Goal: Register for event/course

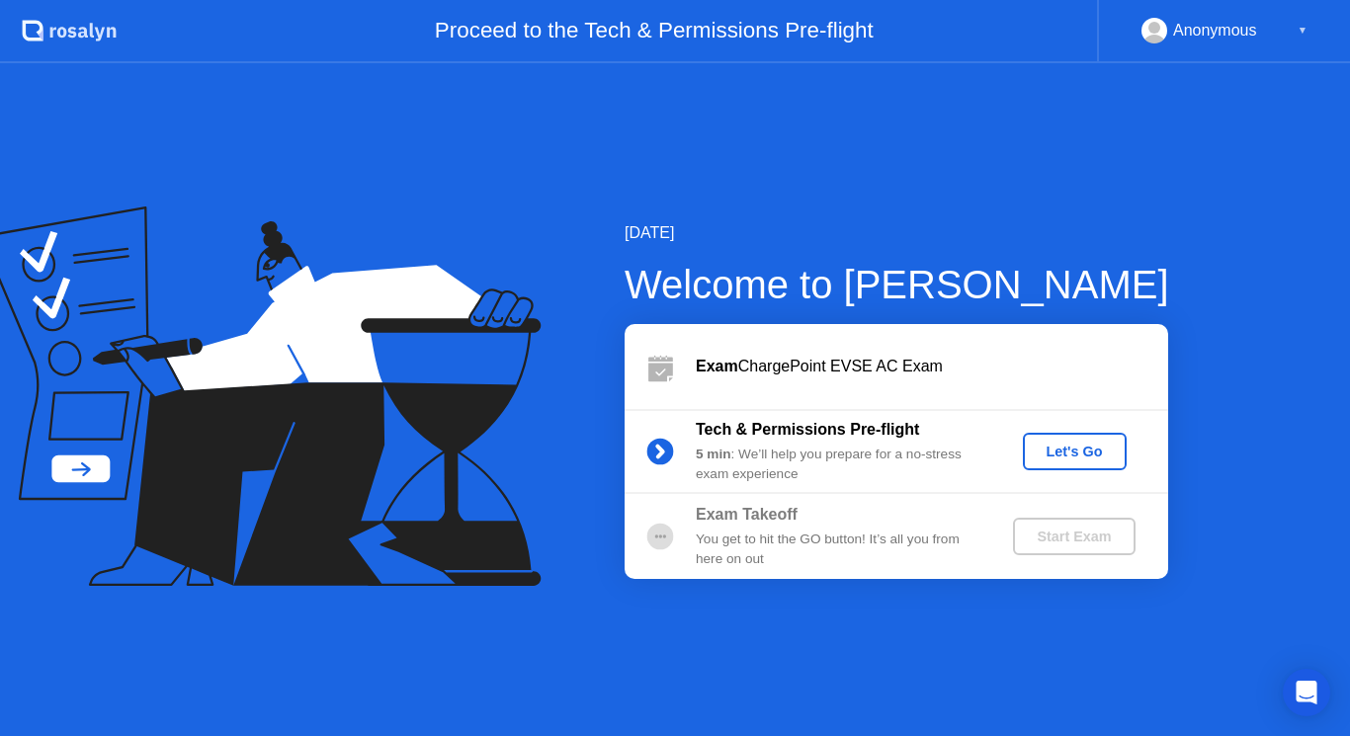
click at [1069, 453] on div "Let's Go" at bounding box center [1074, 452] width 88 height 16
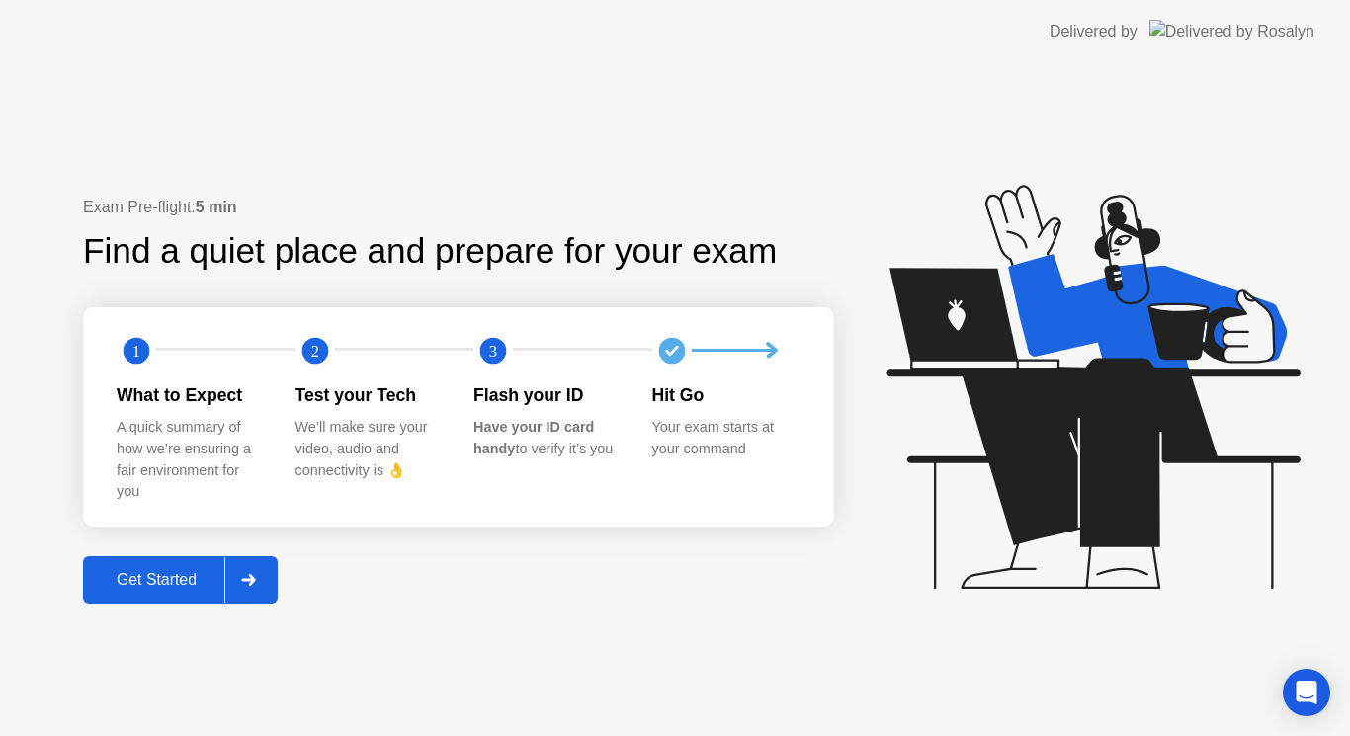
click at [157, 593] on button "Get Started" at bounding box center [180, 579] width 195 height 47
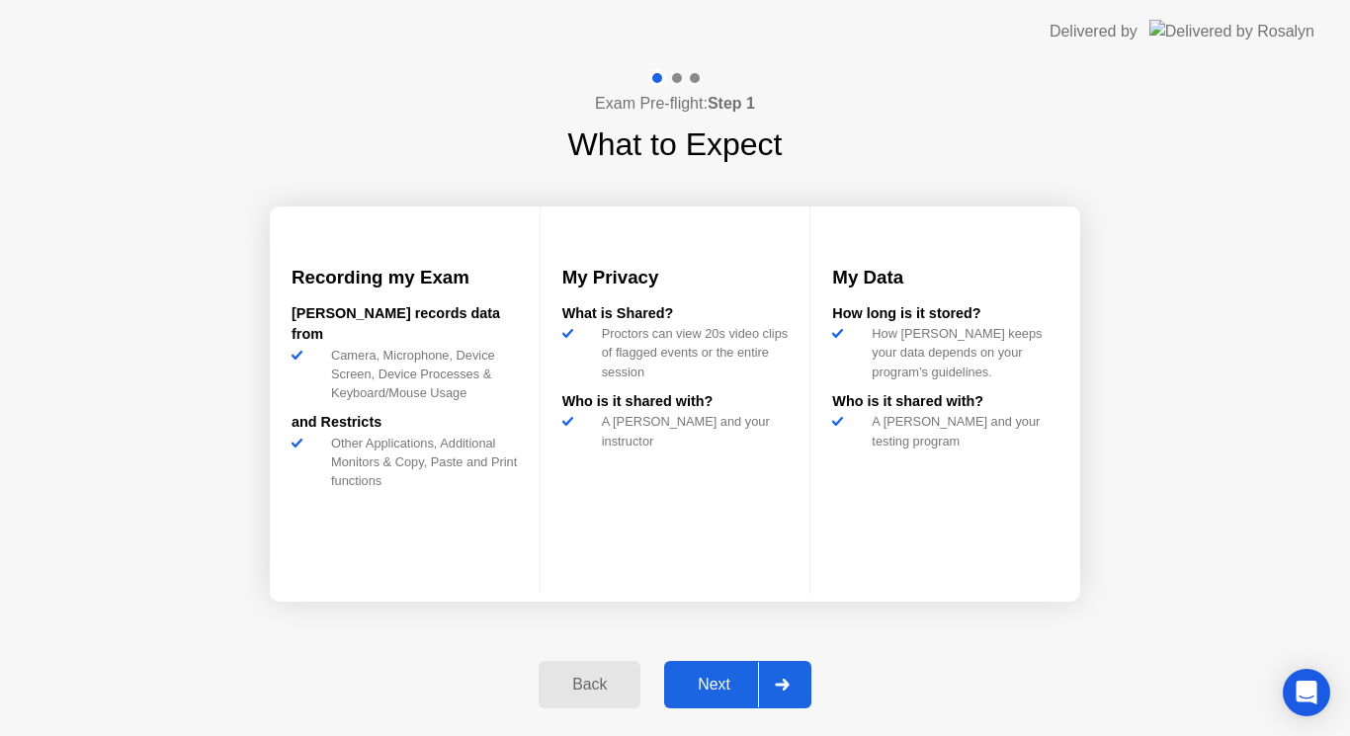
click at [715, 687] on div "Next" at bounding box center [714, 685] width 88 height 18
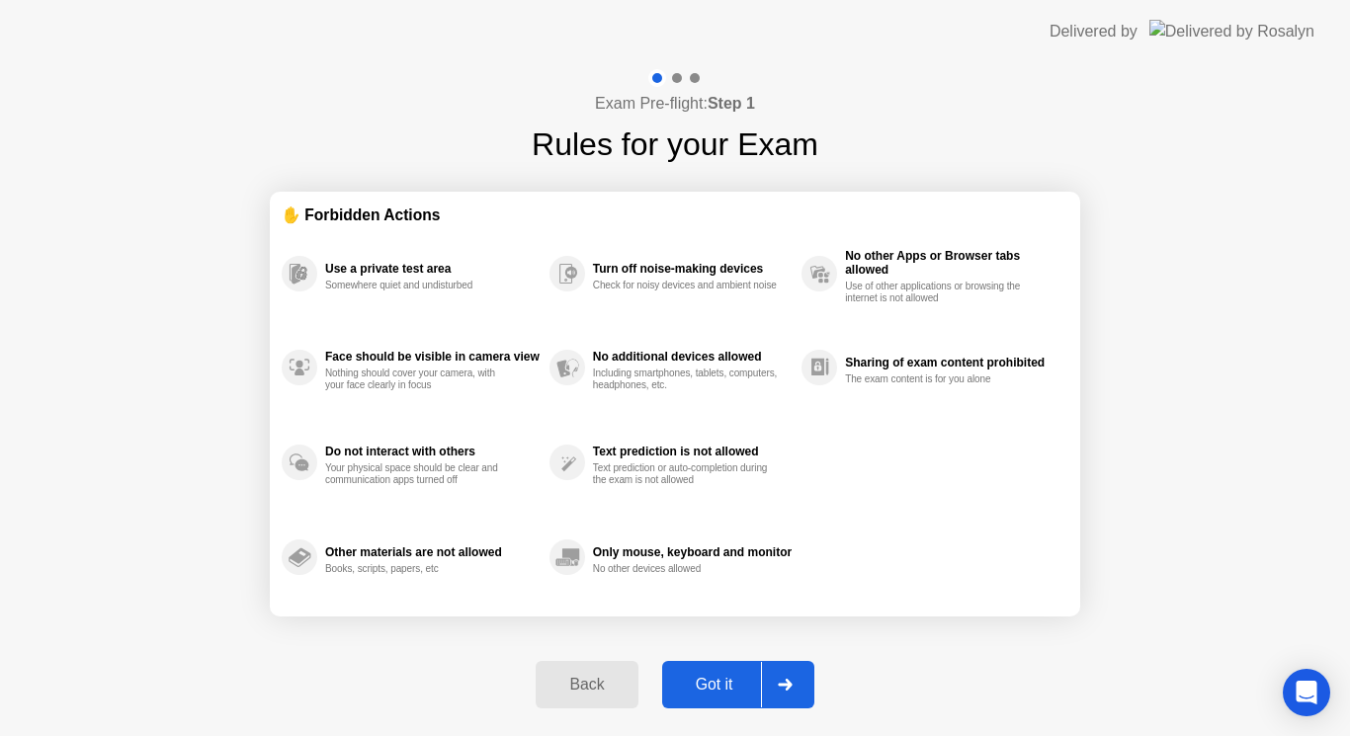
click at [725, 684] on div "Got it" at bounding box center [714, 685] width 93 height 18
select select "**********"
select select "*******"
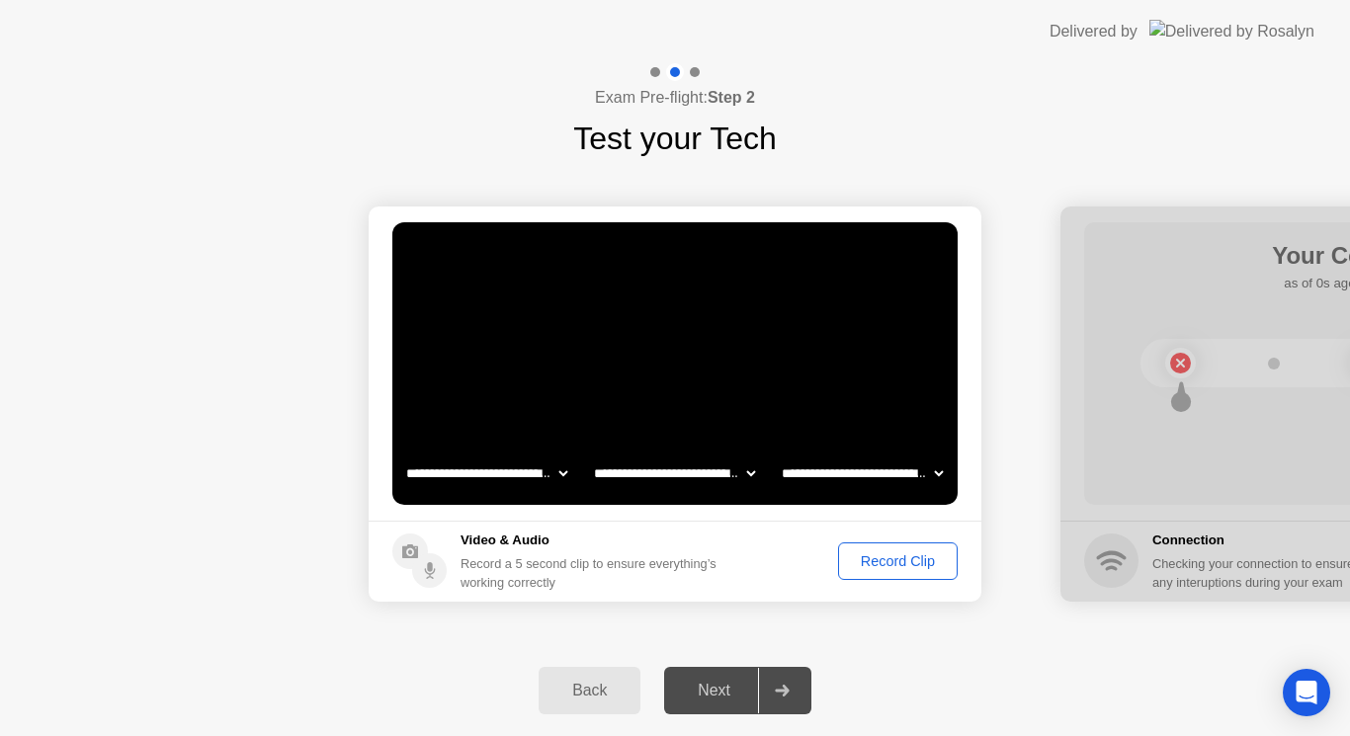
click at [907, 562] on div "Record Clip" at bounding box center [898, 561] width 106 height 16
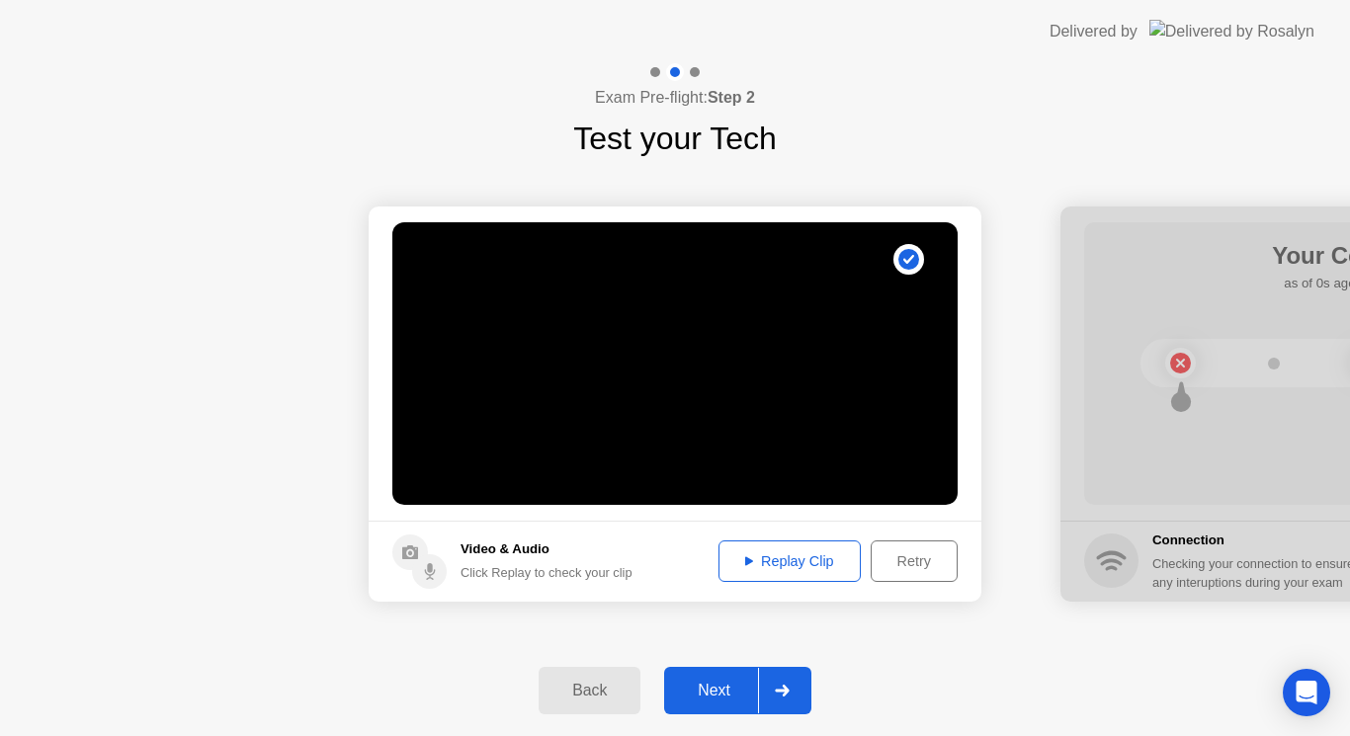
click at [793, 568] on div "Replay Clip" at bounding box center [789, 561] width 128 height 16
click at [718, 684] on div "Next" at bounding box center [714, 691] width 88 height 18
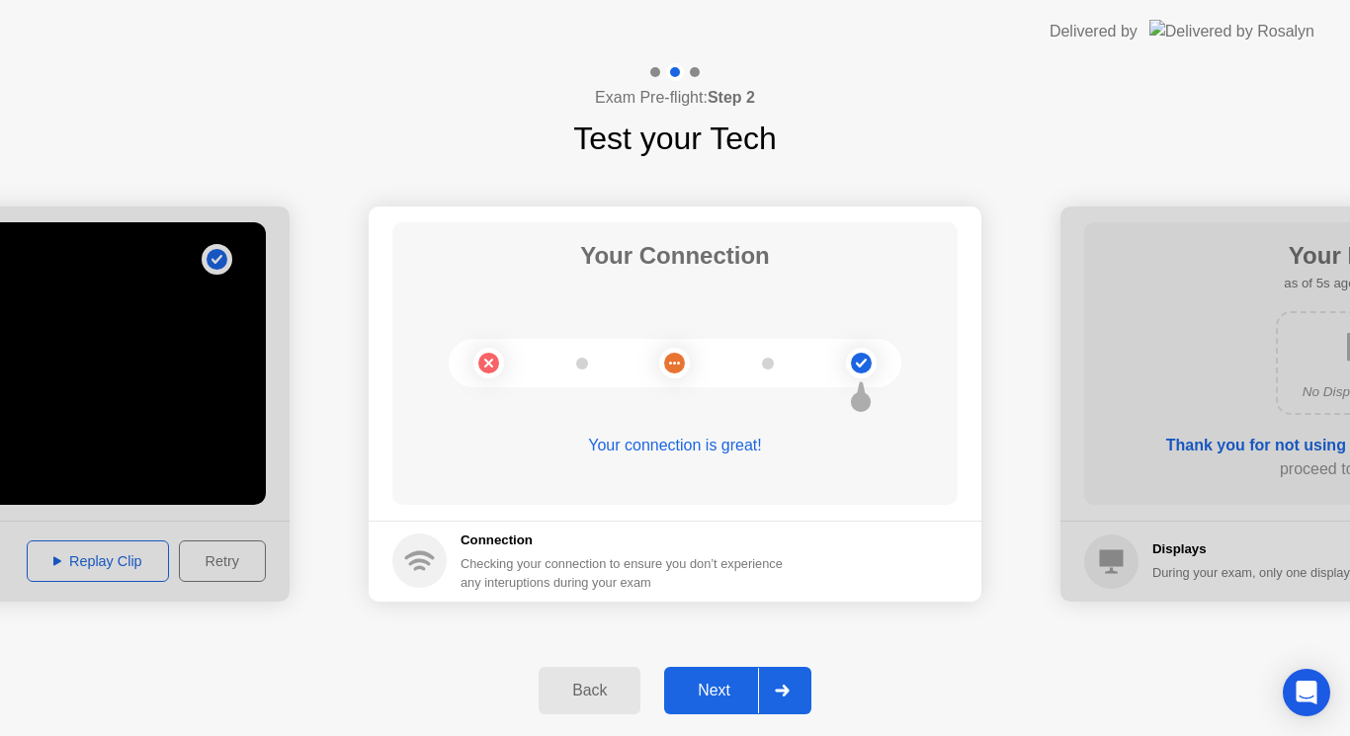
click at [697, 700] on div "Next" at bounding box center [714, 691] width 88 height 18
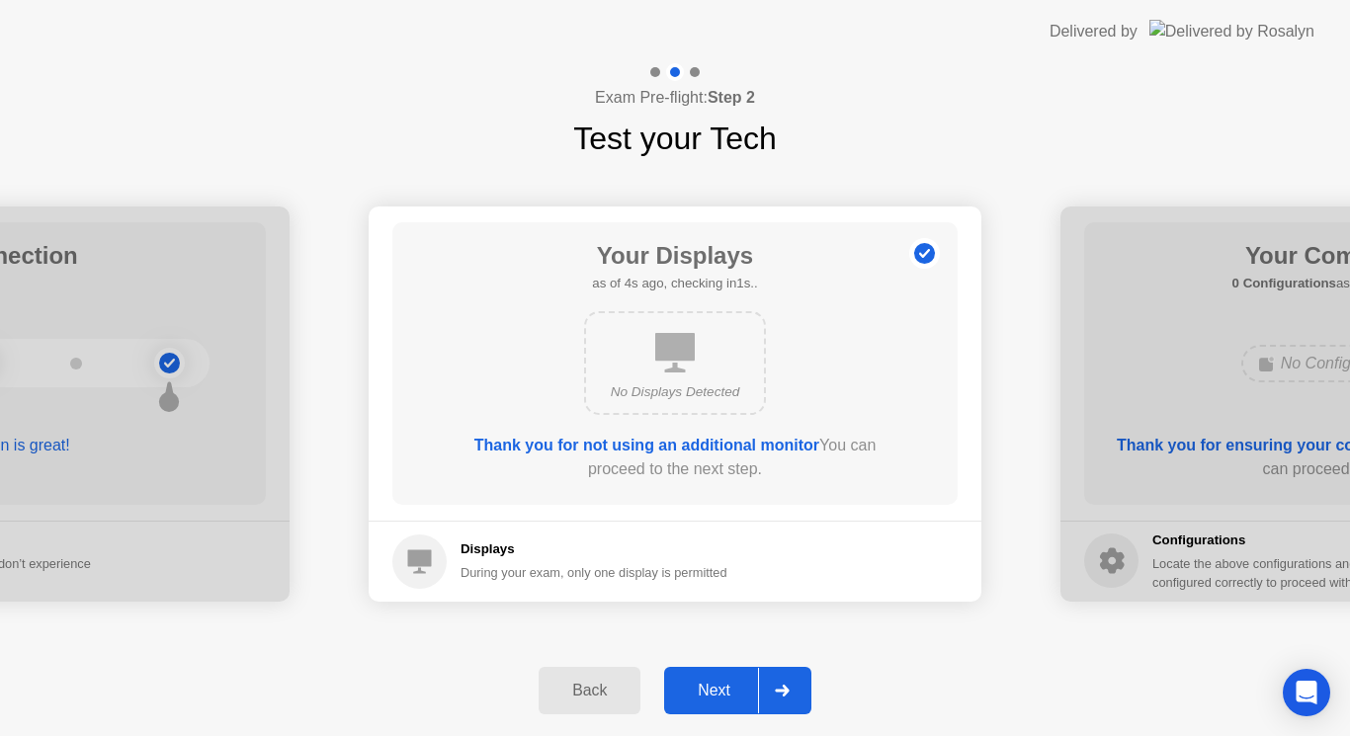
click at [721, 690] on div "Next" at bounding box center [714, 691] width 88 height 18
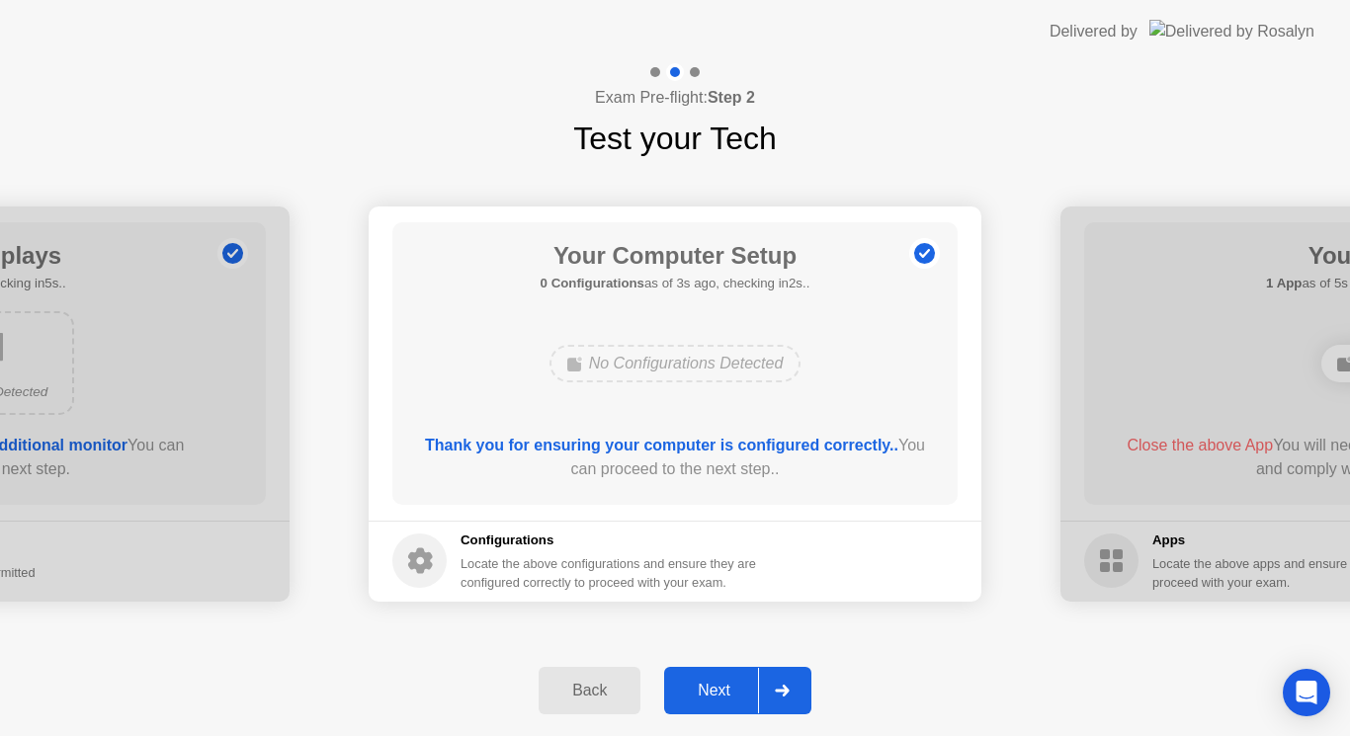
click at [719, 694] on div "Next" at bounding box center [714, 691] width 88 height 18
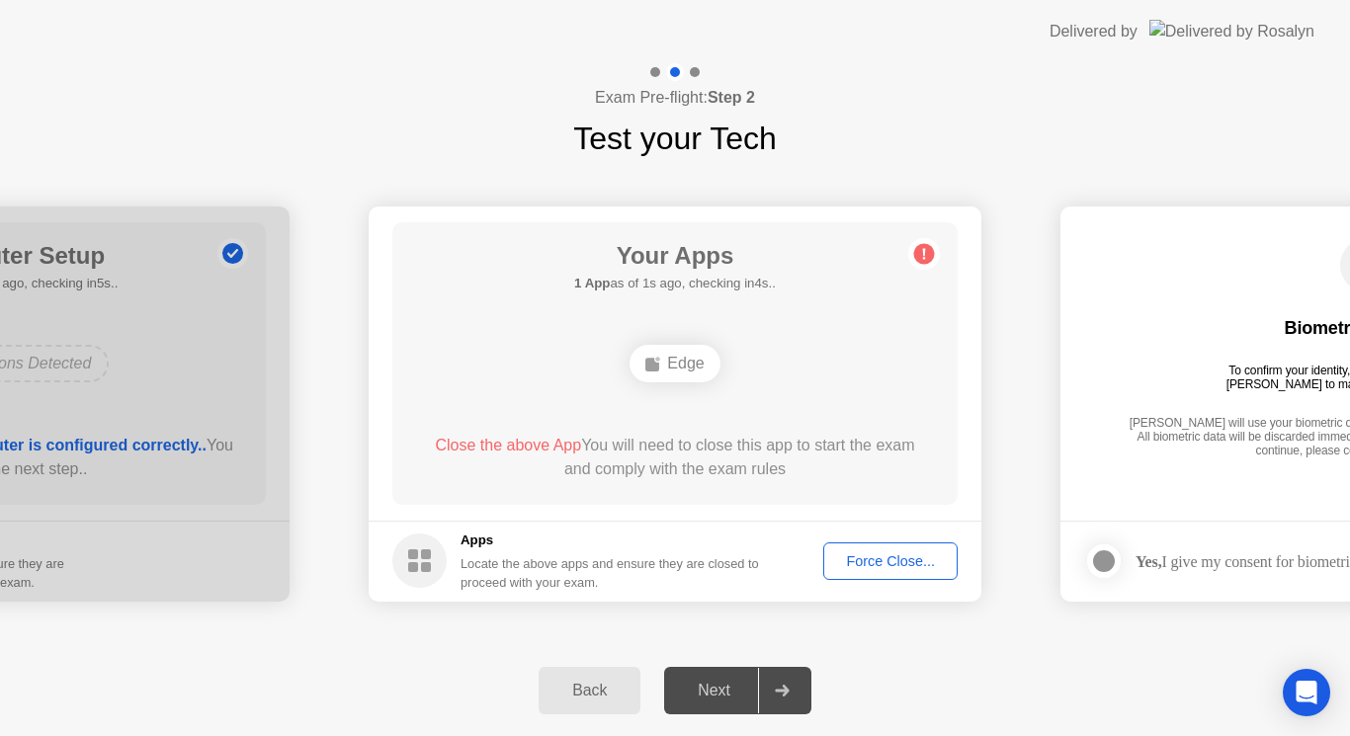
click at [892, 572] on button "Force Close..." at bounding box center [890, 561] width 134 height 38
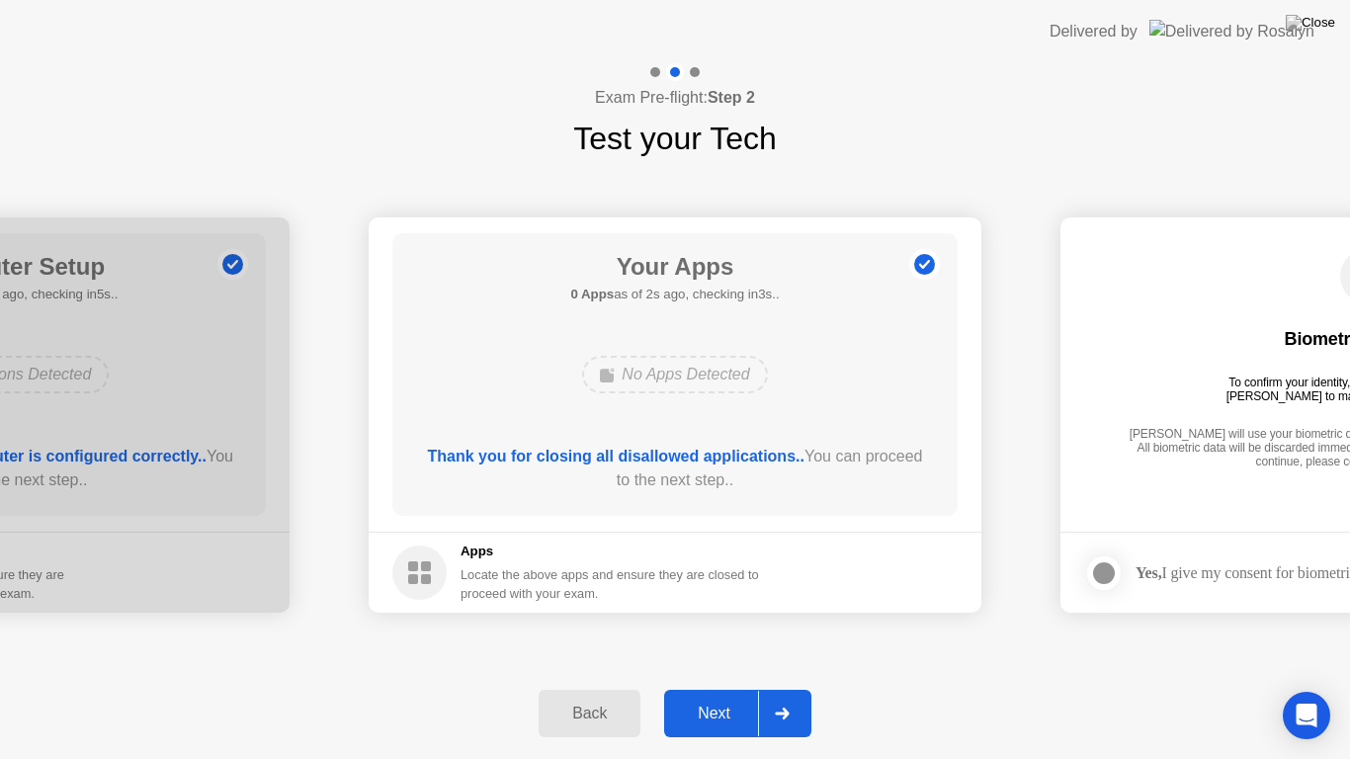
click at [731, 719] on div "Next" at bounding box center [714, 713] width 88 height 18
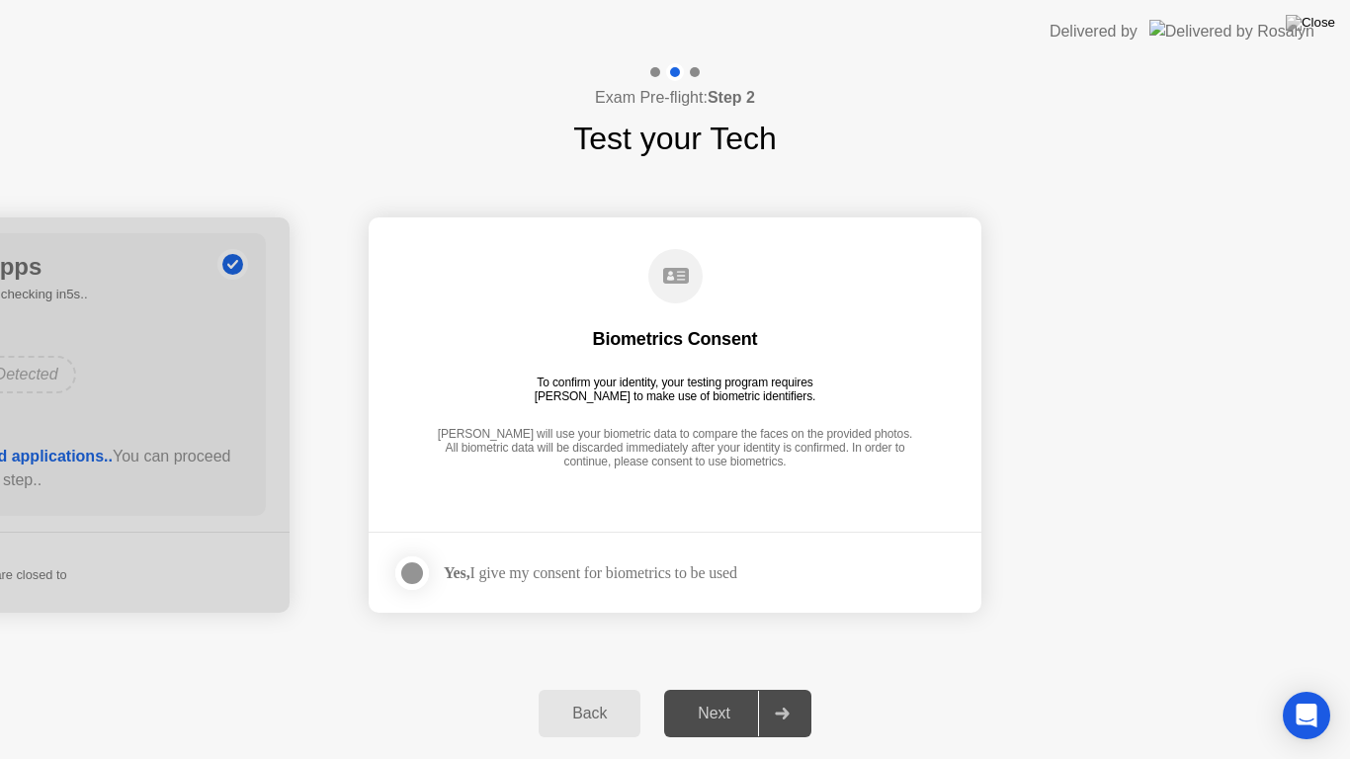
click at [413, 573] on div at bounding box center [412, 573] width 24 height 24
click at [702, 704] on div "Next" at bounding box center [714, 713] width 88 height 18
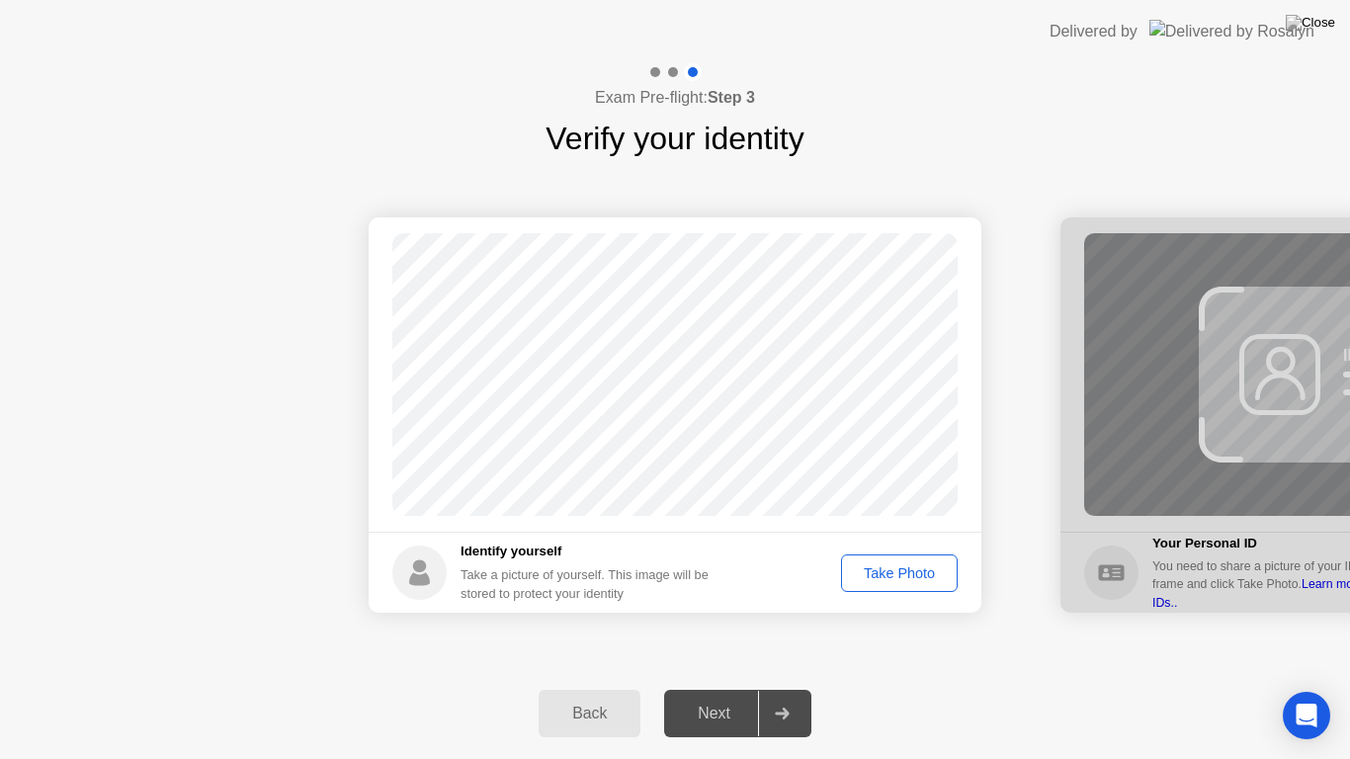
click at [933, 575] on div "Take Photo" at bounding box center [899, 573] width 103 height 16
click at [730, 722] on div "Next" at bounding box center [714, 713] width 88 height 18
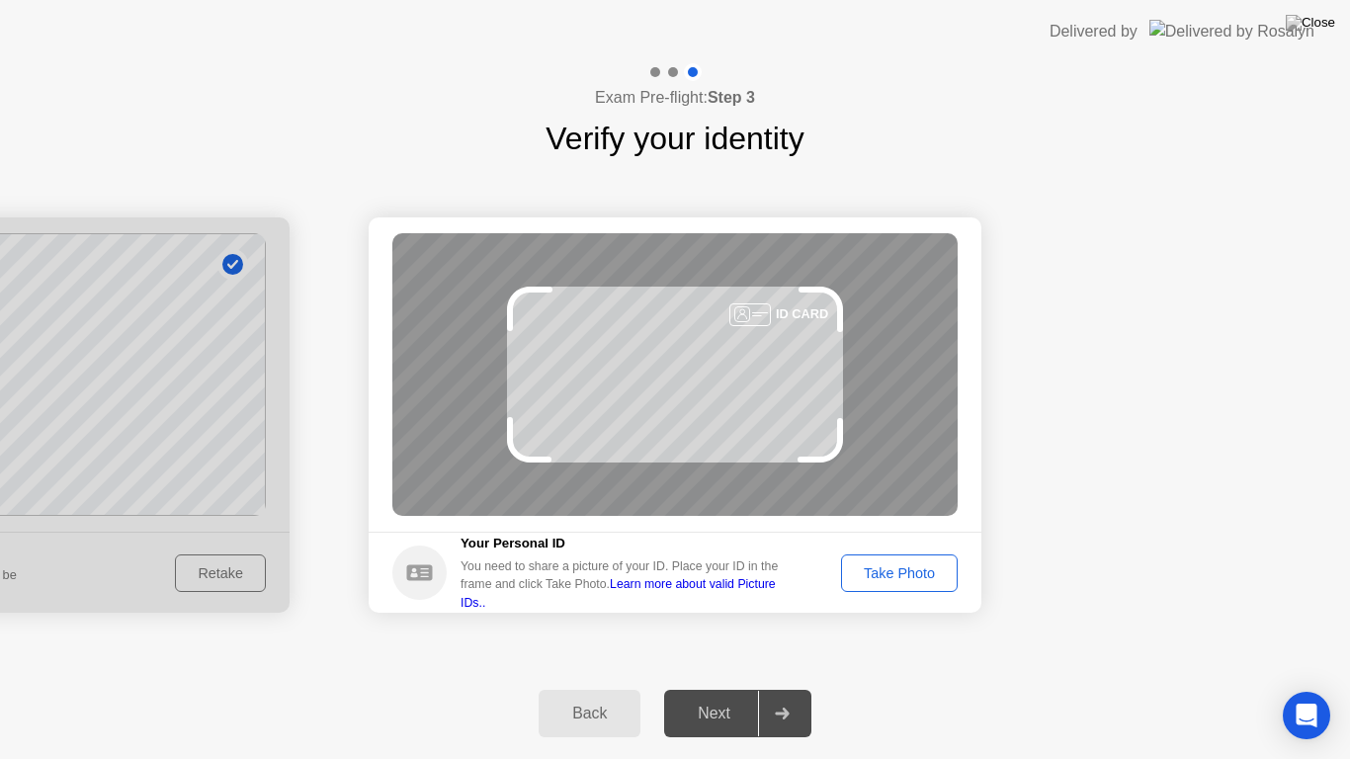
click at [888, 565] on div "Take Photo" at bounding box center [899, 573] width 103 height 16
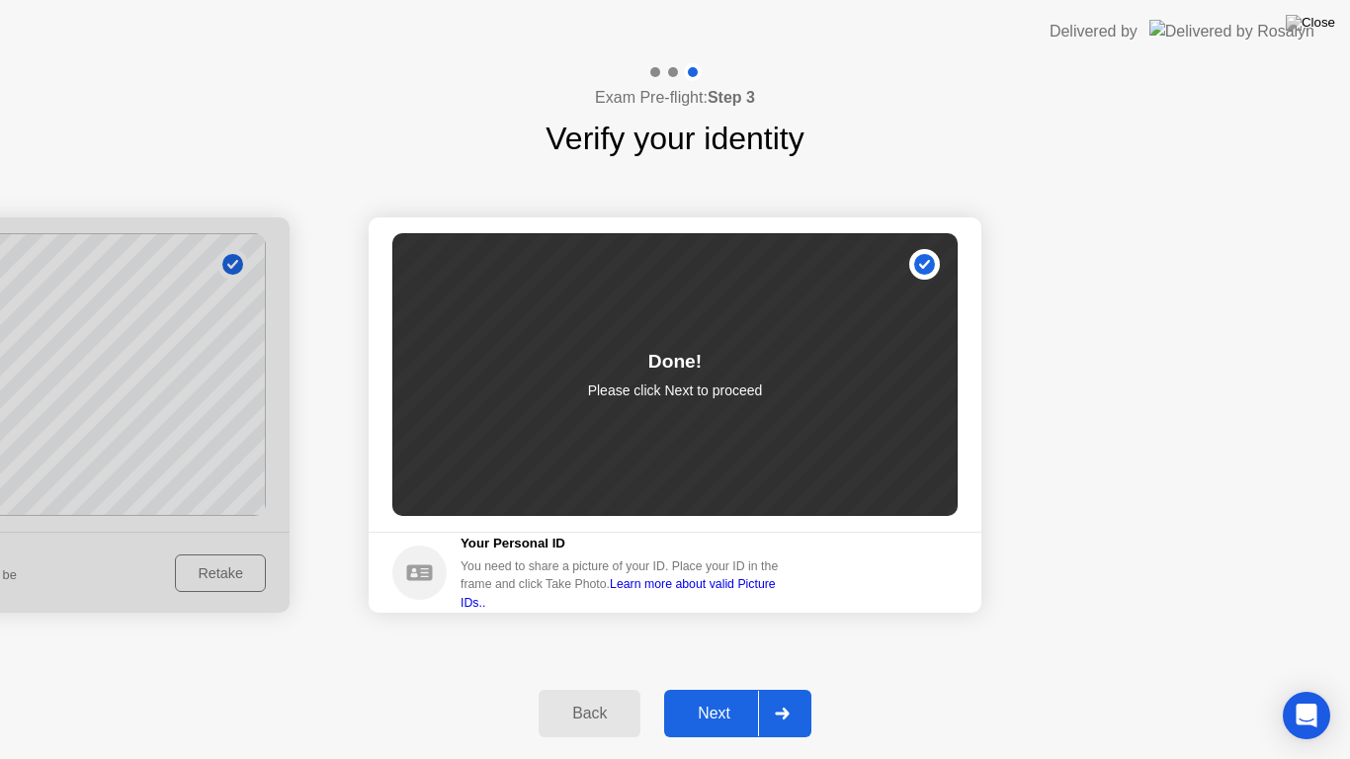
click at [724, 700] on button "Next" at bounding box center [737, 713] width 147 height 47
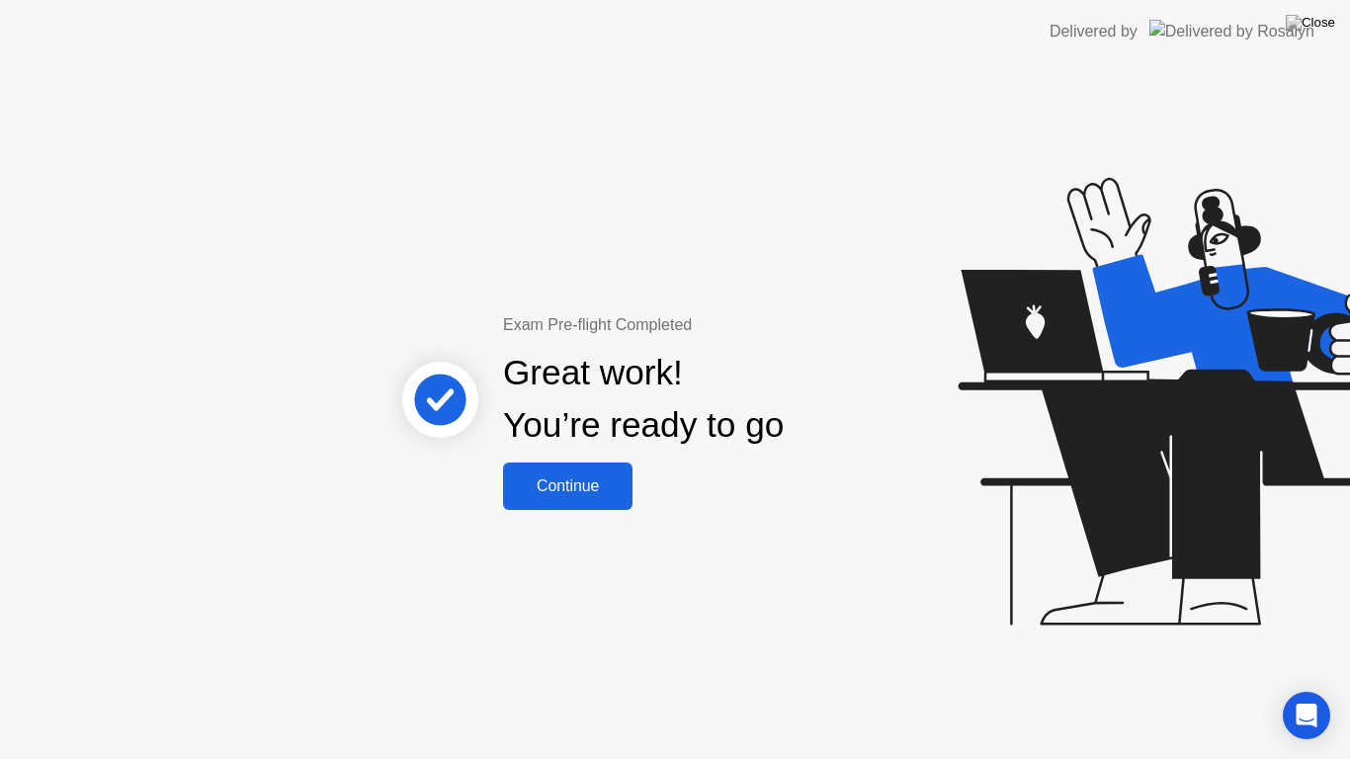
click at [594, 477] on div "Continue" at bounding box center [568, 486] width 118 height 18
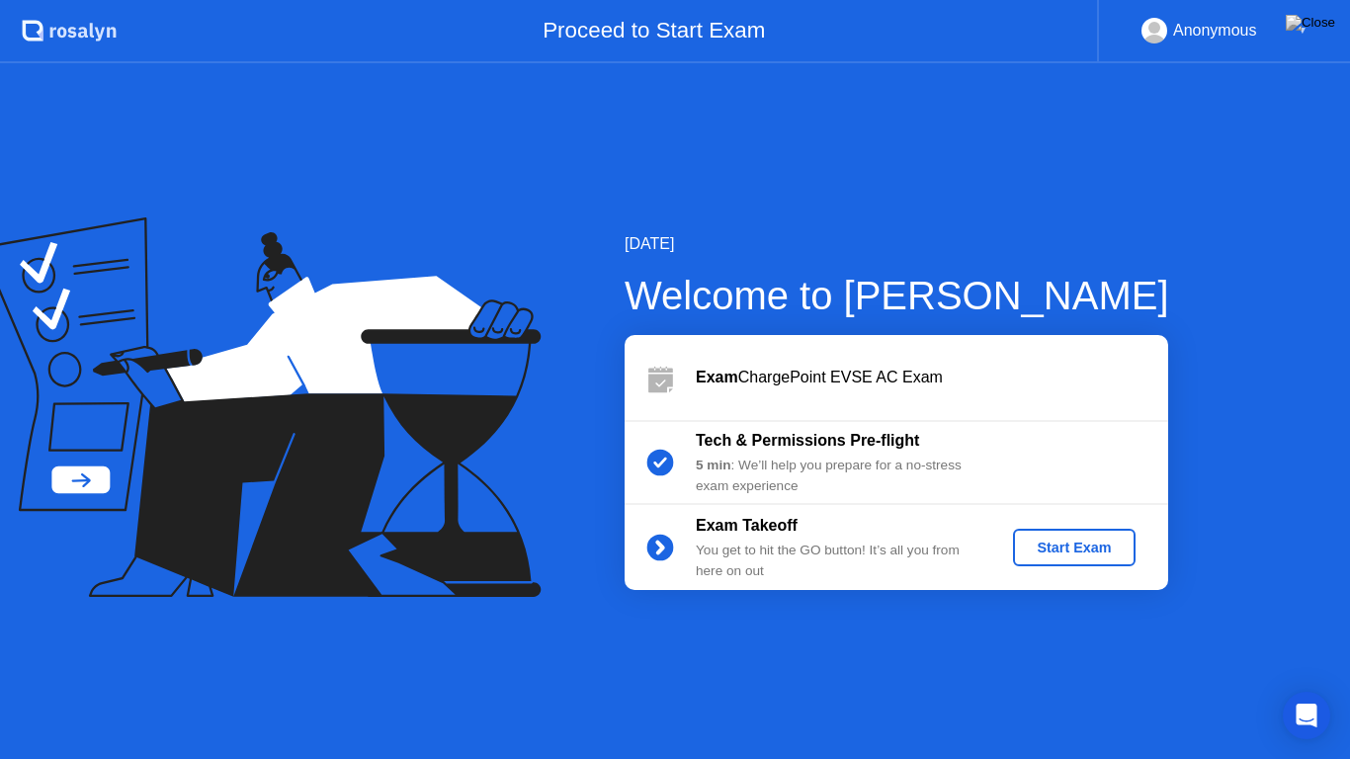
click at [1065, 545] on div "Start Exam" at bounding box center [1074, 547] width 106 height 16
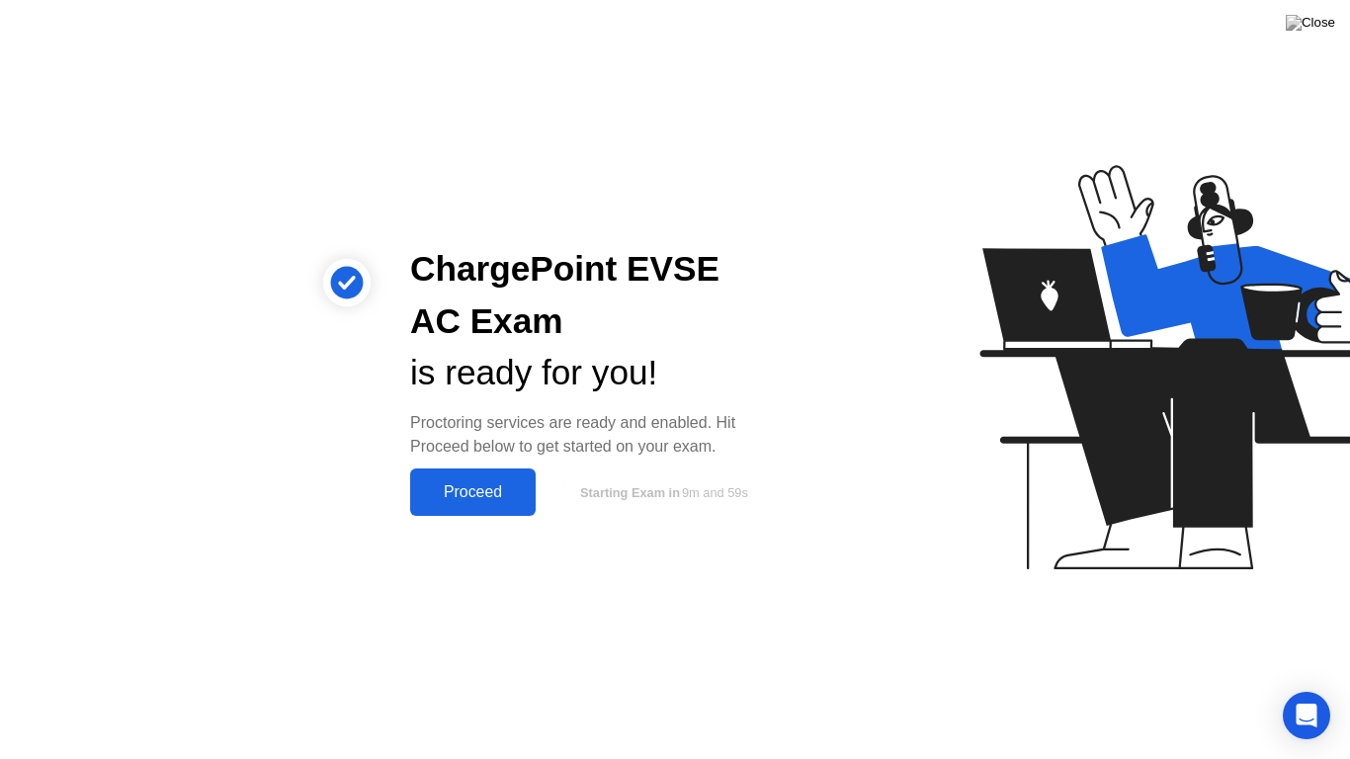
click at [467, 495] on div "Proceed" at bounding box center [473, 492] width 114 height 18
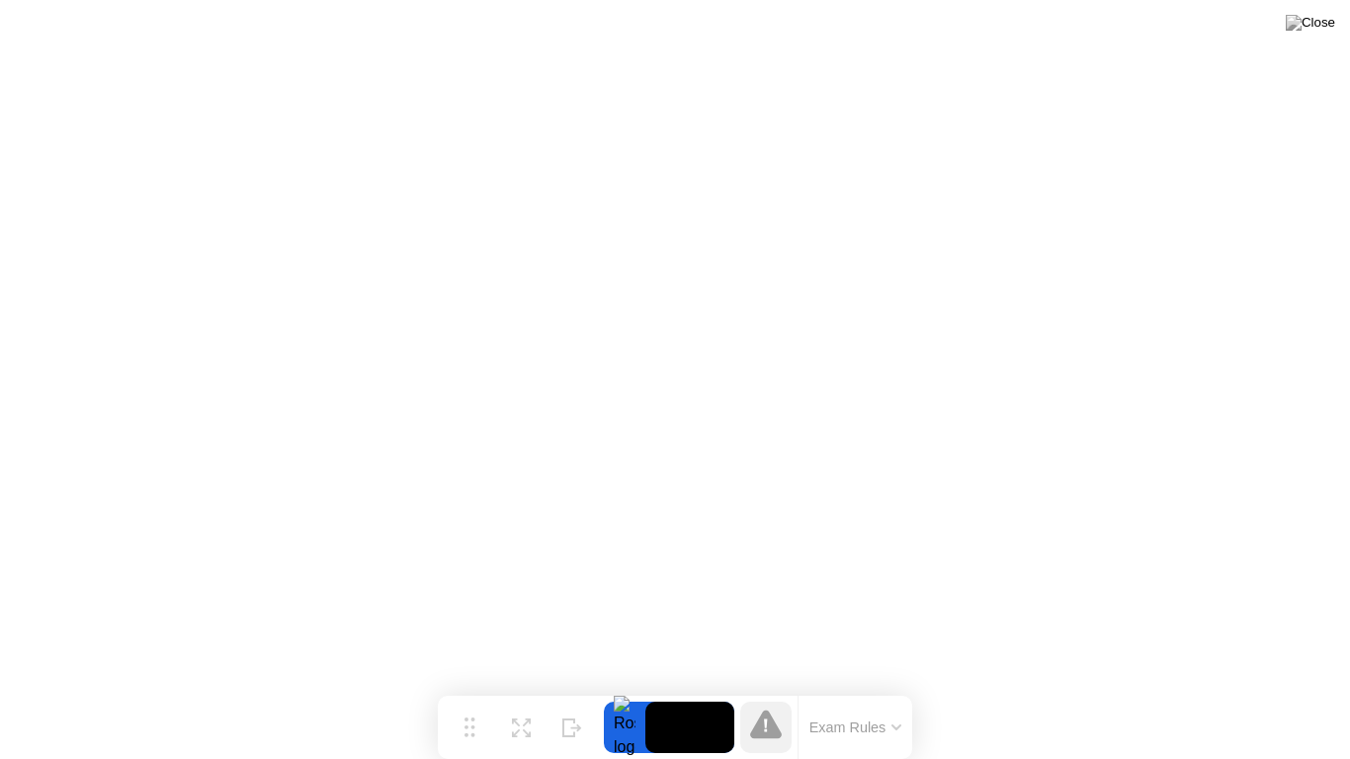
click at [895, 721] on button "Exam Rules" at bounding box center [855, 727] width 105 height 18
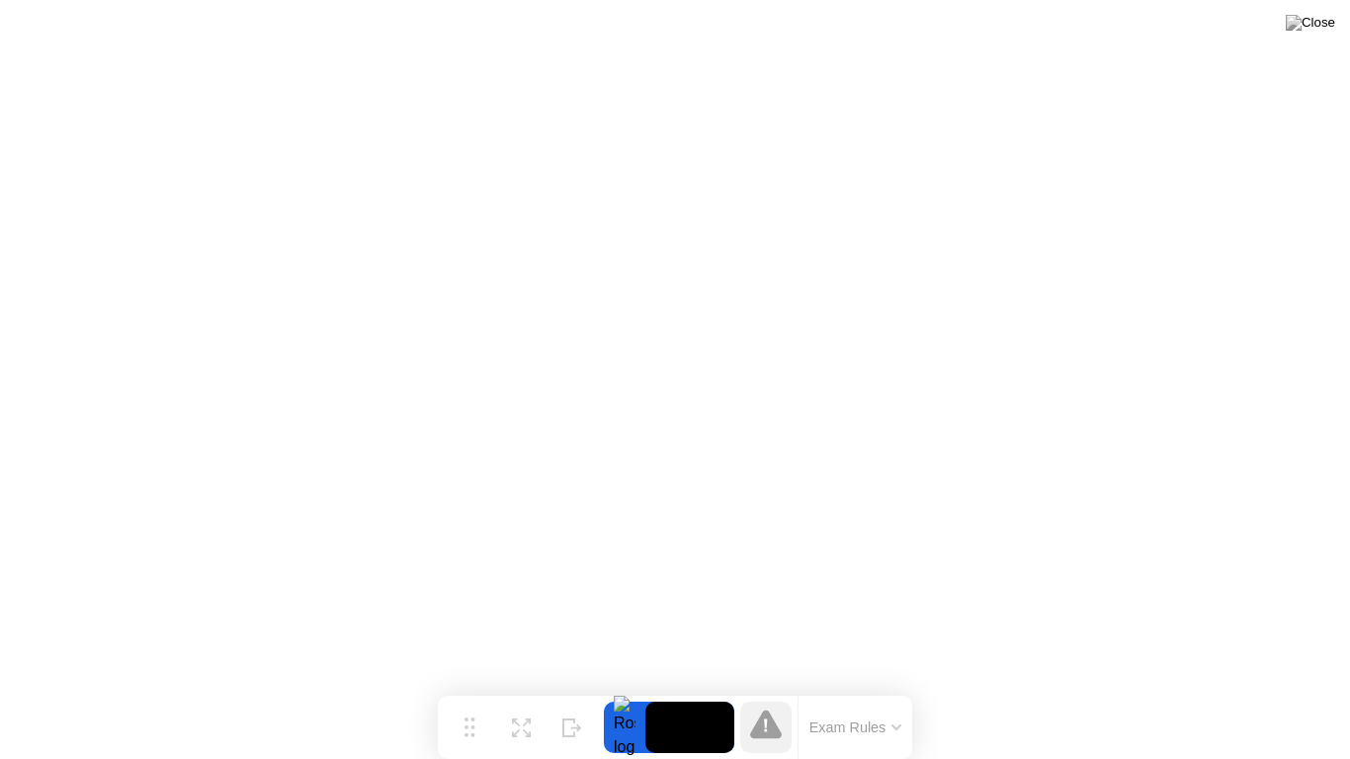
click at [619, 728] on div at bounding box center [624, 726] width 41 height 51
click at [1323, 27] on img at bounding box center [1309, 23] width 49 height 16
click at [1317, 24] on img at bounding box center [1309, 23] width 49 height 16
